Goal: Task Accomplishment & Management: Manage account settings

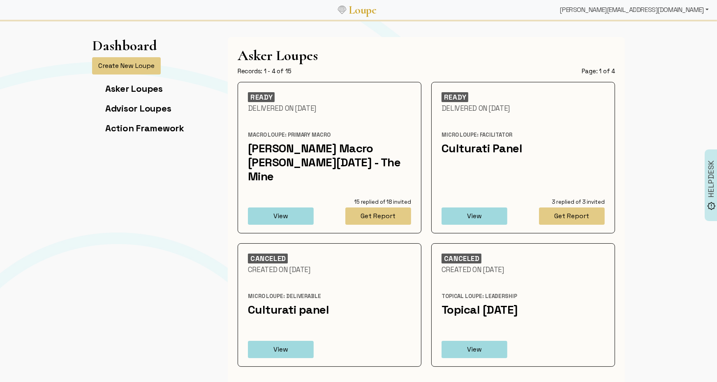
click at [654, 9] on div "[PERSON_NAME][EMAIL_ADDRESS][DOMAIN_NAME]" at bounding box center [635, 10] width 156 height 16
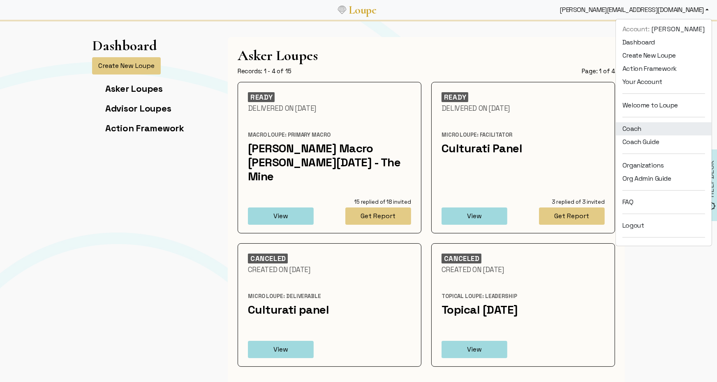
click at [643, 130] on link "Coach" at bounding box center [664, 128] width 96 height 13
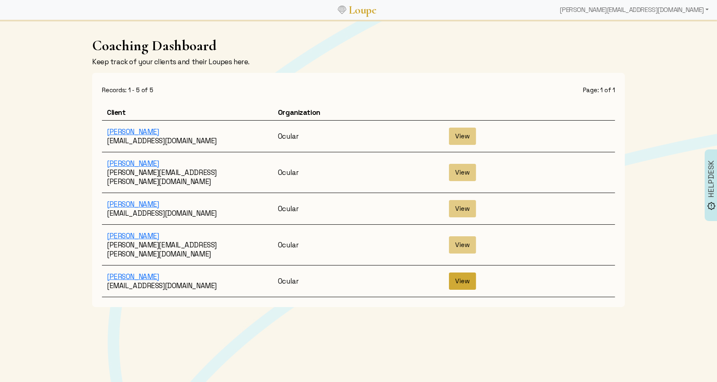
click at [458, 272] on button "View" at bounding box center [462, 280] width 27 height 17
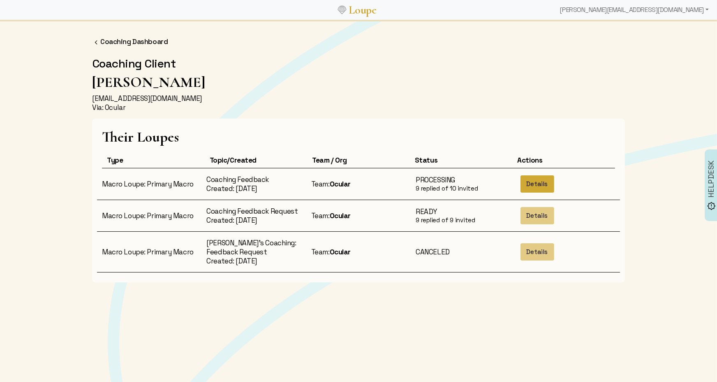
click at [536, 183] on button "Details" at bounding box center [538, 183] width 34 height 17
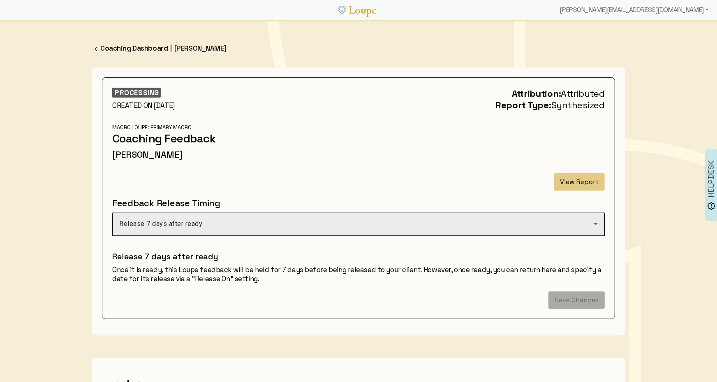
click at [461, 224] on div "Release 7 days after ready" at bounding box center [356, 224] width 475 height 10
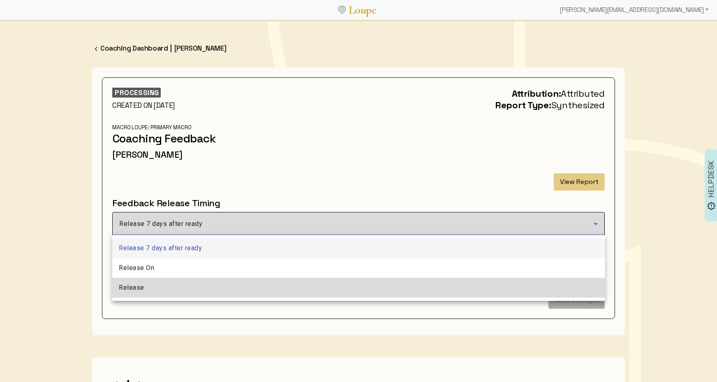
click at [421, 282] on mat-option "Release" at bounding box center [358, 288] width 493 height 20
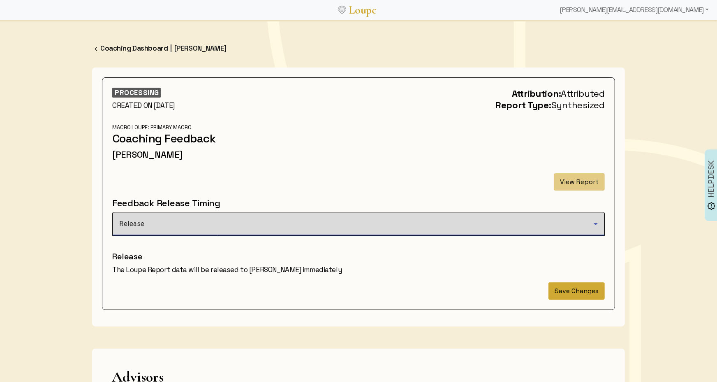
click at [565, 290] on button "Save Changes" at bounding box center [577, 290] width 56 height 17
